Goal: Information Seeking & Learning: Learn about a topic

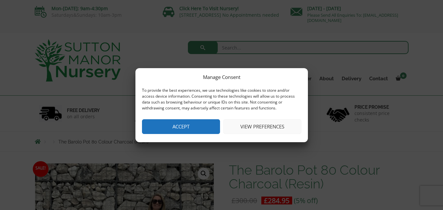
click at [187, 126] on button "Accept" at bounding box center [181, 126] width 78 height 15
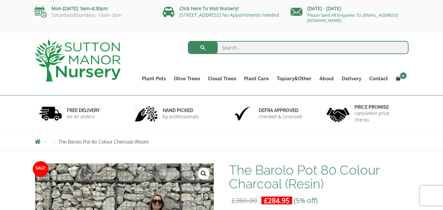
click at [187, 126] on div "hand picked by professionals" at bounding box center [174, 114] width 96 height 36
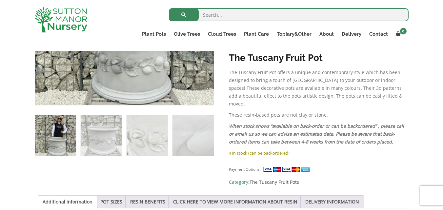
scroll to position [335, 0]
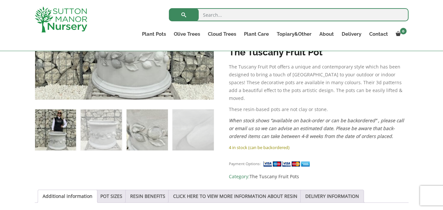
drag, startPoint x: 158, startPoint y: 129, endPoint x: 144, endPoint y: 138, distance: 15.7
click at [144, 138] on ol at bounding box center [124, 125] width 179 height 51
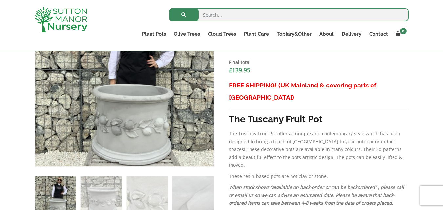
scroll to position [265, 0]
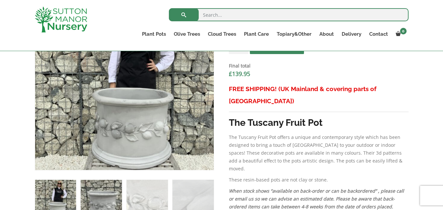
click at [107, 194] on img at bounding box center [101, 200] width 41 height 41
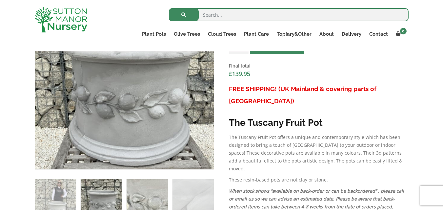
click at [149, 200] on img at bounding box center [147, 199] width 41 height 41
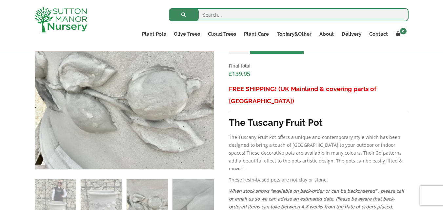
click at [202, 197] on img at bounding box center [193, 199] width 41 height 41
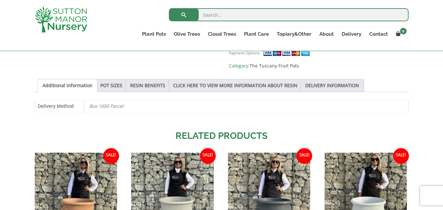
scroll to position [416, 0]
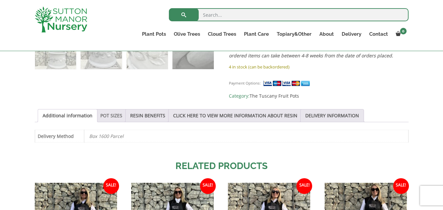
click at [107, 110] on link "POT SIZES" at bounding box center [111, 116] width 22 height 12
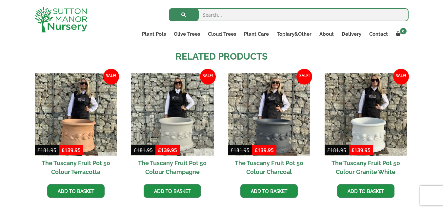
scroll to position [695, 0]
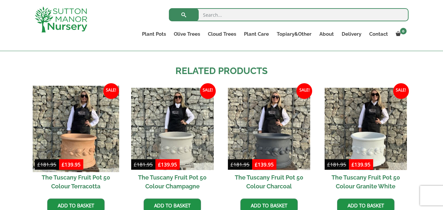
click at [91, 132] on img at bounding box center [75, 129] width 87 height 87
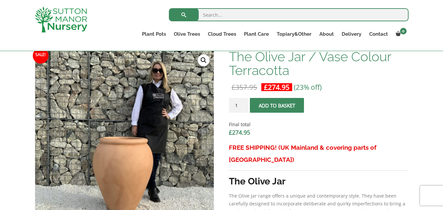
scroll to position [202, 0]
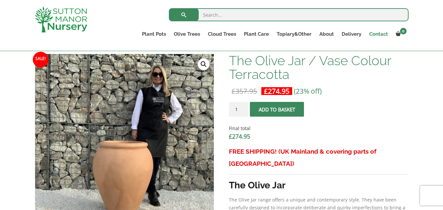
click at [380, 33] on link "Contact" at bounding box center [379, 34] width 27 height 9
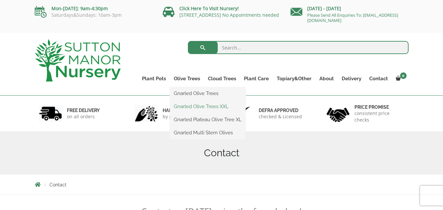
click at [192, 107] on link "Gnarled Olive Trees XXL" at bounding box center [208, 107] width 76 height 10
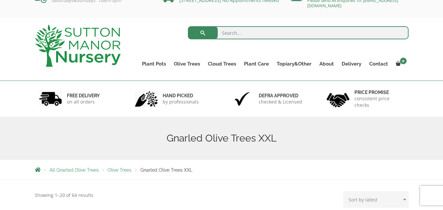
scroll to position [1, 0]
